Goal: Find specific page/section: Find specific page/section

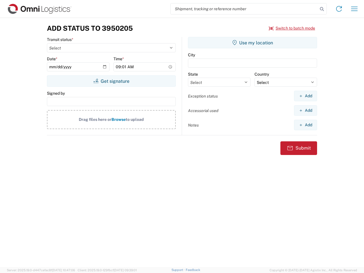
click at [244, 9] on input "search" at bounding box center [244, 8] width 147 height 11
click at [322, 9] on icon at bounding box center [322, 9] width 8 height 8
click at [339, 9] on icon at bounding box center [338, 8] width 9 height 9
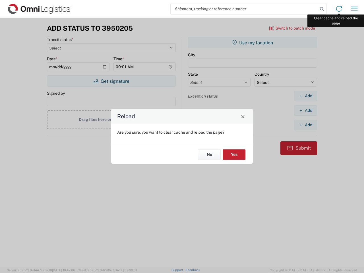
click at [354, 9] on div "Reload Are you sure, you want to clear cache and reload the page? No Yes" at bounding box center [182, 136] width 364 height 273
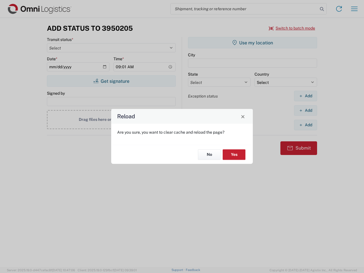
click at [292, 28] on div "Reload Are you sure, you want to clear cache and reload the page? No Yes" at bounding box center [182, 136] width 364 height 273
click at [111, 81] on div "Reload Are you sure, you want to clear cache and reload the page? No Yes" at bounding box center [182, 136] width 364 height 273
click at [252, 43] on div "Reload Are you sure, you want to clear cache and reload the page? No Yes" at bounding box center [182, 136] width 364 height 273
click at [305, 96] on div "Reload Are you sure, you want to clear cache and reload the page? No Yes" at bounding box center [182, 136] width 364 height 273
click at [305, 110] on div "Reload Are you sure, you want to clear cache and reload the page? No Yes" at bounding box center [182, 136] width 364 height 273
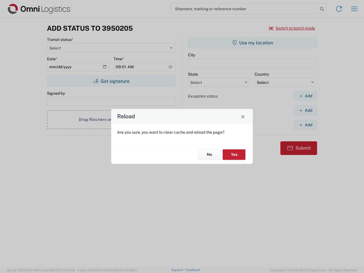
click at [305, 125] on div "Reload Are you sure, you want to clear cache and reload the page? No Yes" at bounding box center [182, 136] width 364 height 273
